Goal: Ask a question

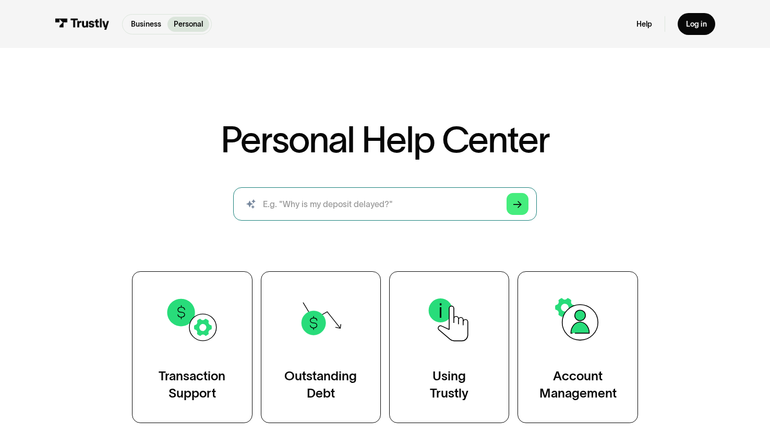
select select "*******"
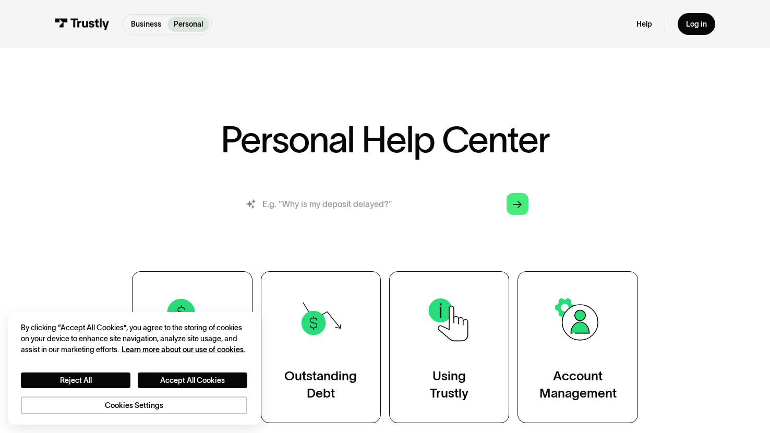
click at [394, 202] on input "search" at bounding box center [385, 203] width 304 height 33
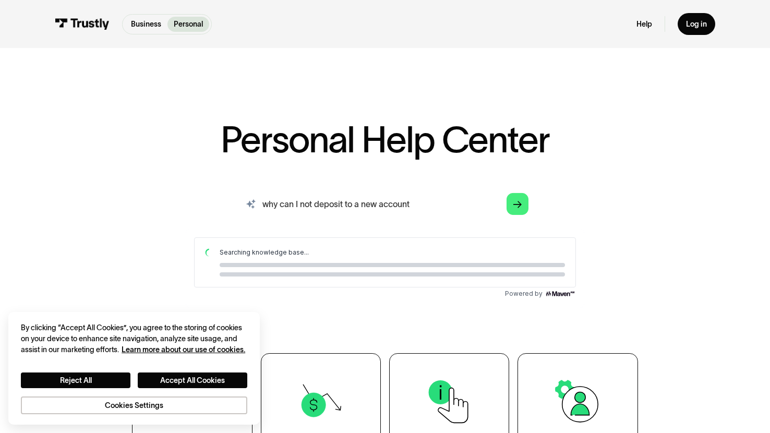
drag, startPoint x: 436, startPoint y: 211, endPoint x: 380, endPoint y: 208, distance: 55.4
click at [380, 208] on input "why can I not deposit to a new account" at bounding box center [385, 203] width 304 height 33
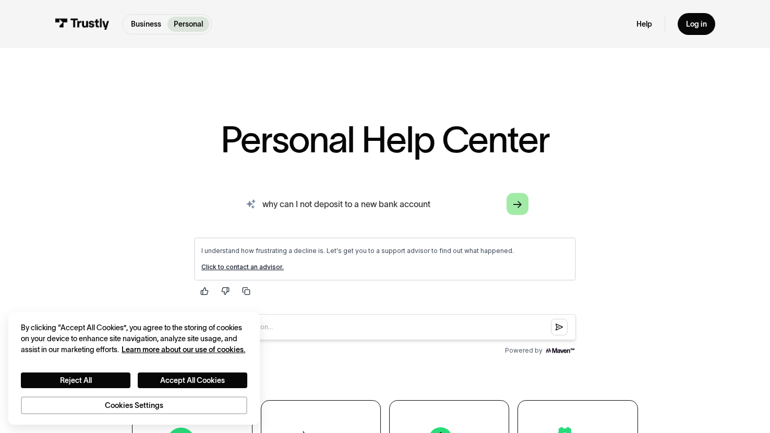
type input "why can I not deposit to a new bank account"
click at [523, 211] on link "Arrow Right" at bounding box center [518, 204] width 22 height 22
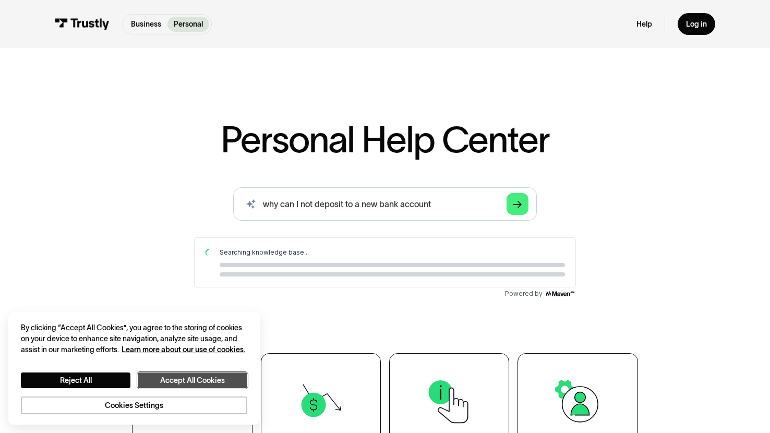
click at [228, 374] on button "Accept All Cookies" at bounding box center [193, 381] width 110 height 16
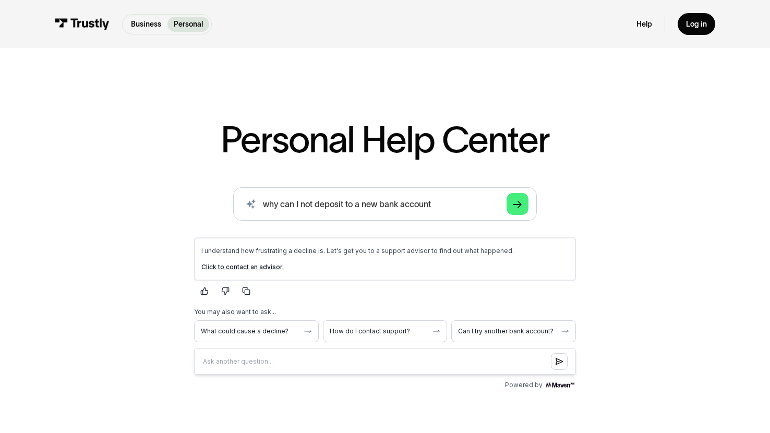
click at [263, 270] on link "Click to contact an advisor." at bounding box center [242, 267] width 82 height 8
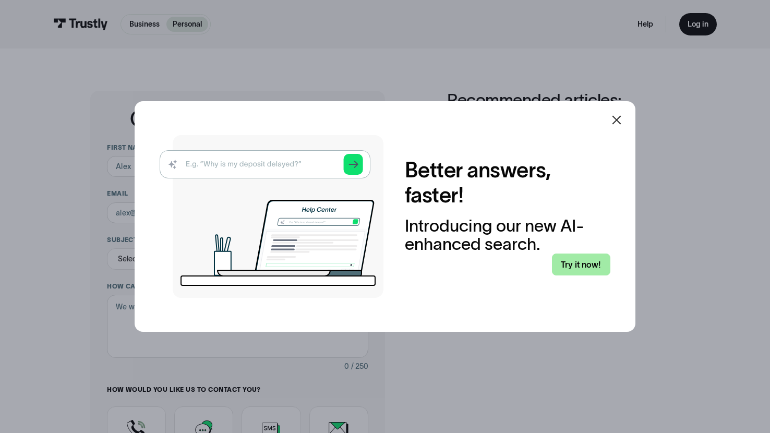
select select "*******"
click at [612, 113] on div at bounding box center [616, 120] width 25 height 25
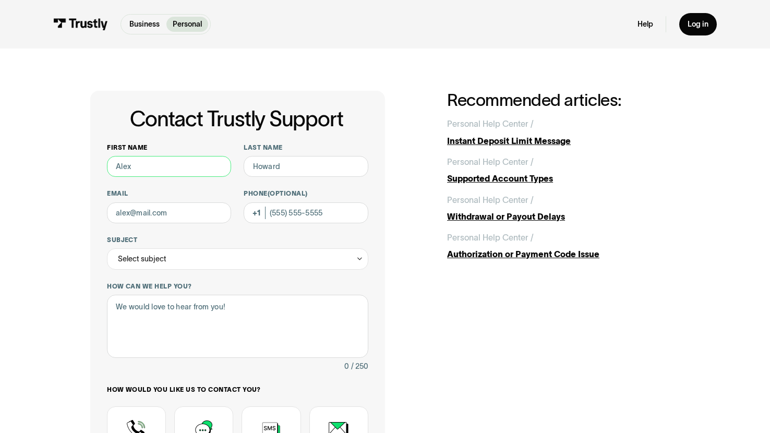
click at [164, 158] on input "First name" at bounding box center [169, 166] width 124 height 21
type input "Jordan"
type input "[PERSON_NAME]"
type input "[EMAIL_ADDRESS][DOMAIN_NAME]"
type input "[PHONE_NUMBER]"
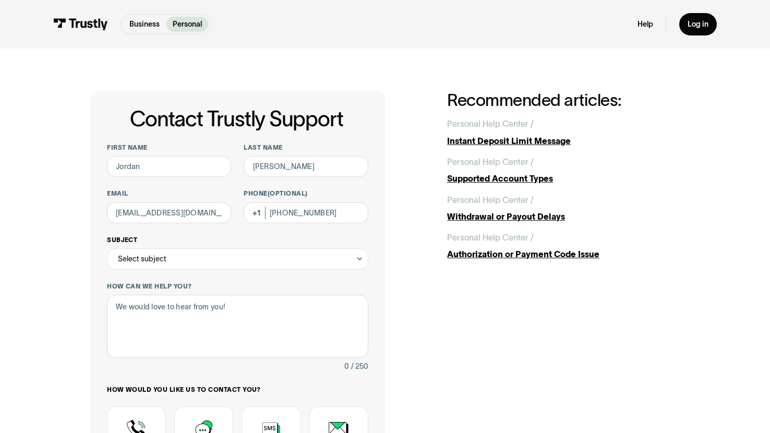
click at [199, 254] on div "Select subject" at bounding box center [237, 258] width 261 height 21
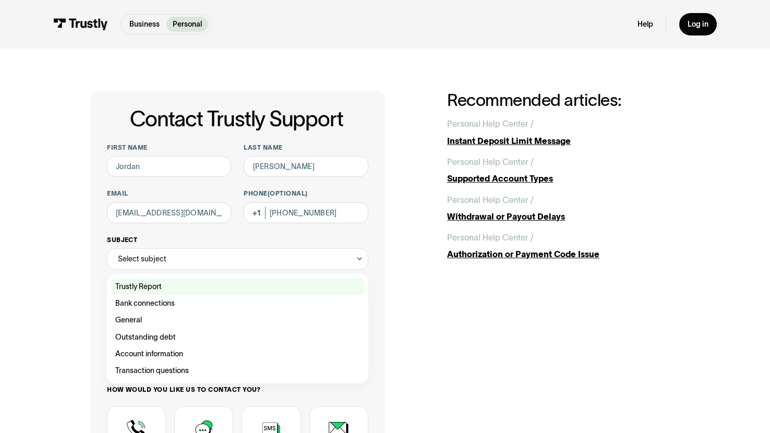
click at [195, 289] on div "Contact Trustly Support" at bounding box center [237, 286] width 253 height 17
type input "**********"
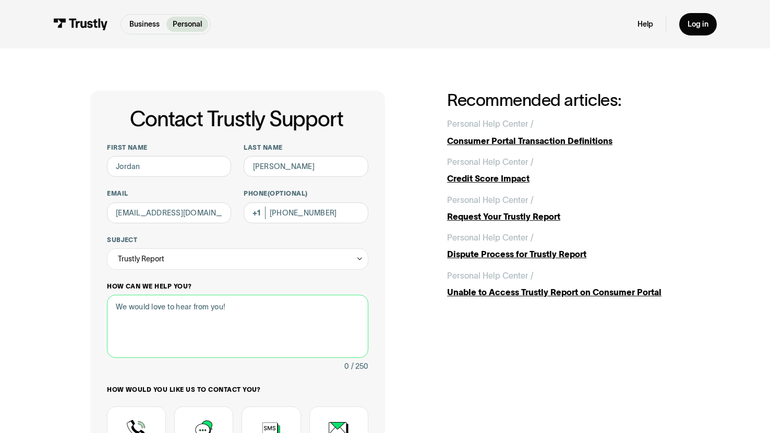
click at [200, 313] on textarea "How can we help you?" at bounding box center [237, 326] width 261 height 63
type textarea "im"
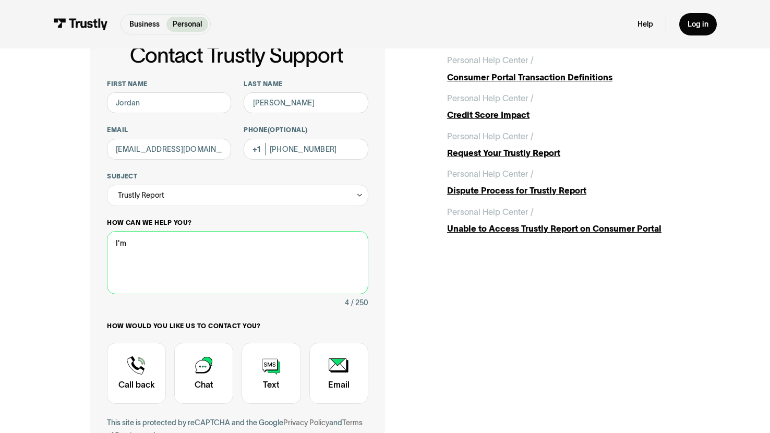
scroll to position [66, 0]
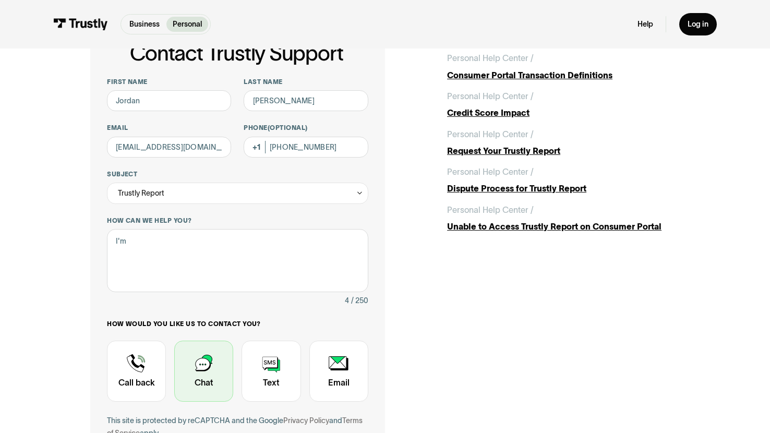
click at [205, 396] on div "Contact Trustly Support" at bounding box center [203, 371] width 59 height 61
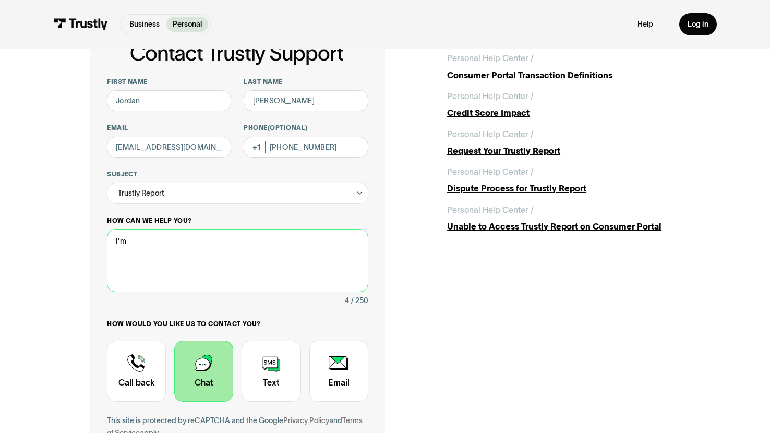
click at [214, 266] on textarea "I'm" at bounding box center [237, 260] width 261 height 63
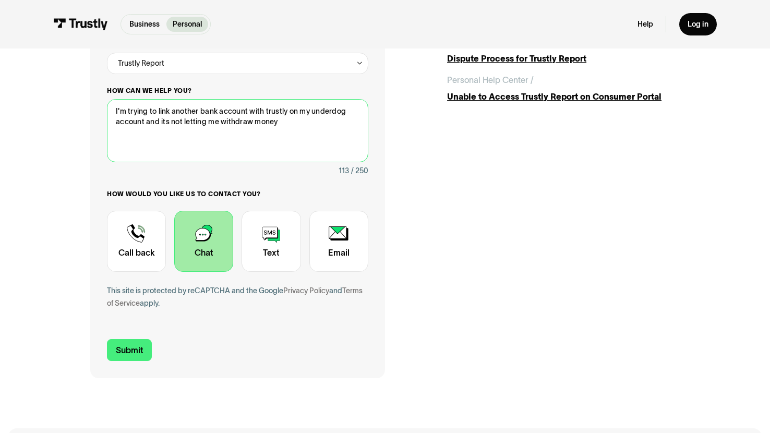
scroll to position [199, 0]
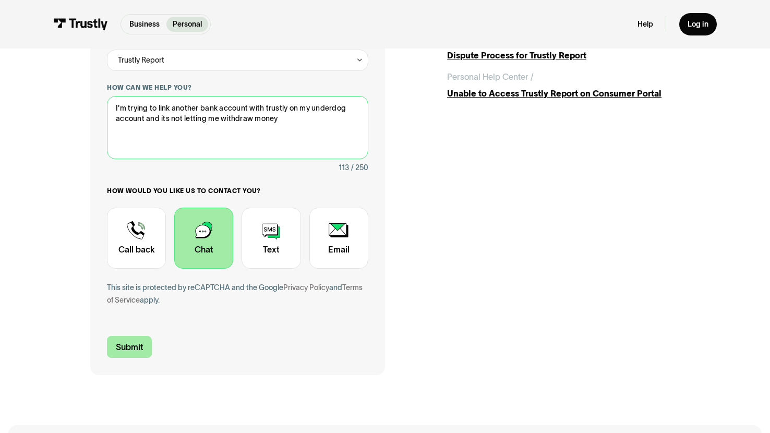
type textarea "I'm trying to link another bank account with trustly on my underdog account and…"
click at [133, 351] on input "Submit" at bounding box center [129, 347] width 45 height 22
type input "[PHONE_NUMBER]"
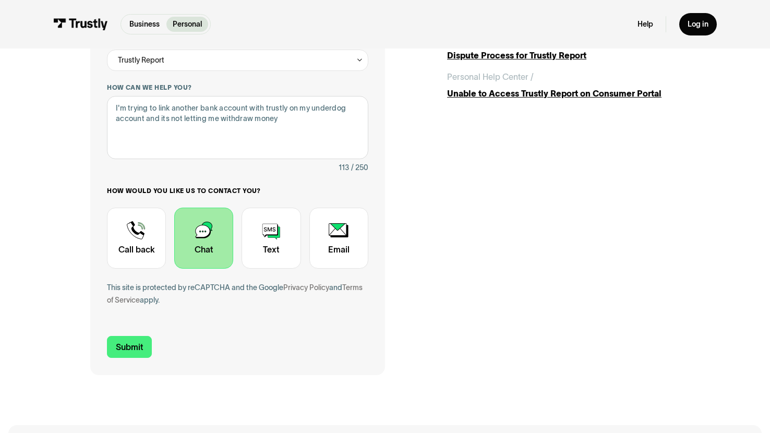
scroll to position [0, 0]
